Goal: Unclear

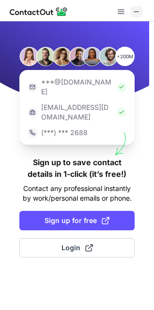
click at [135, 11] on span at bounding box center [137, 12] width 8 height 8
